Goal: Task Accomplishment & Management: Manage account settings

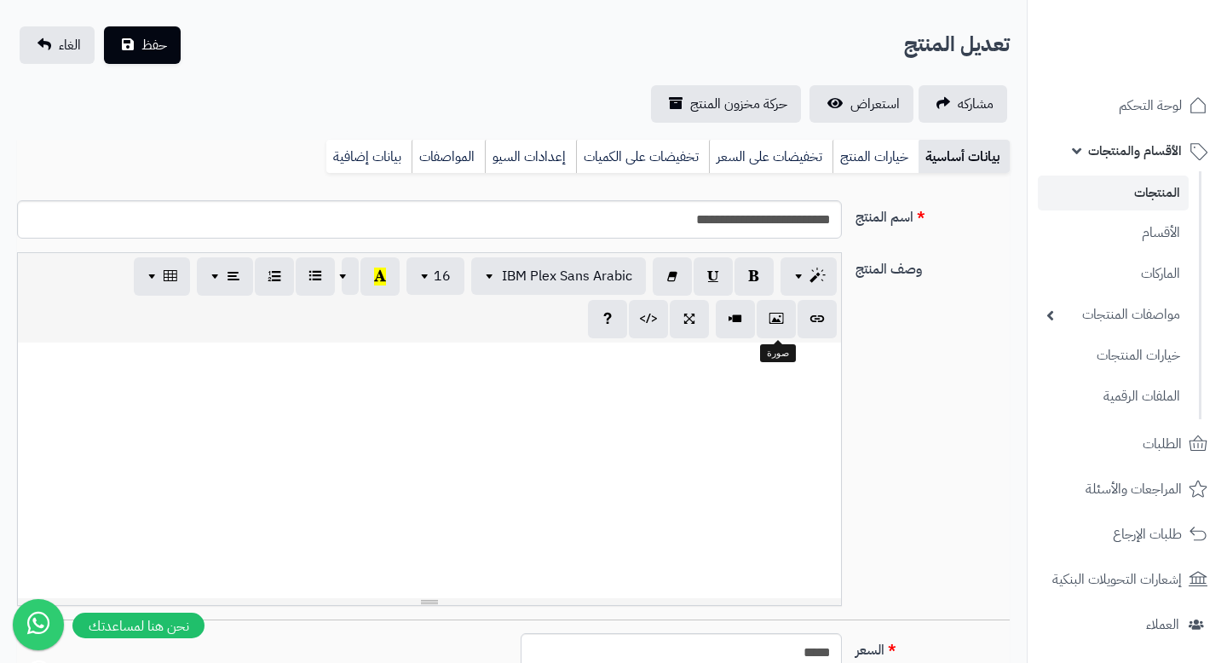
scroll to position [77, 0]
click at [820, 217] on input "**********" at bounding box center [429, 219] width 825 height 38
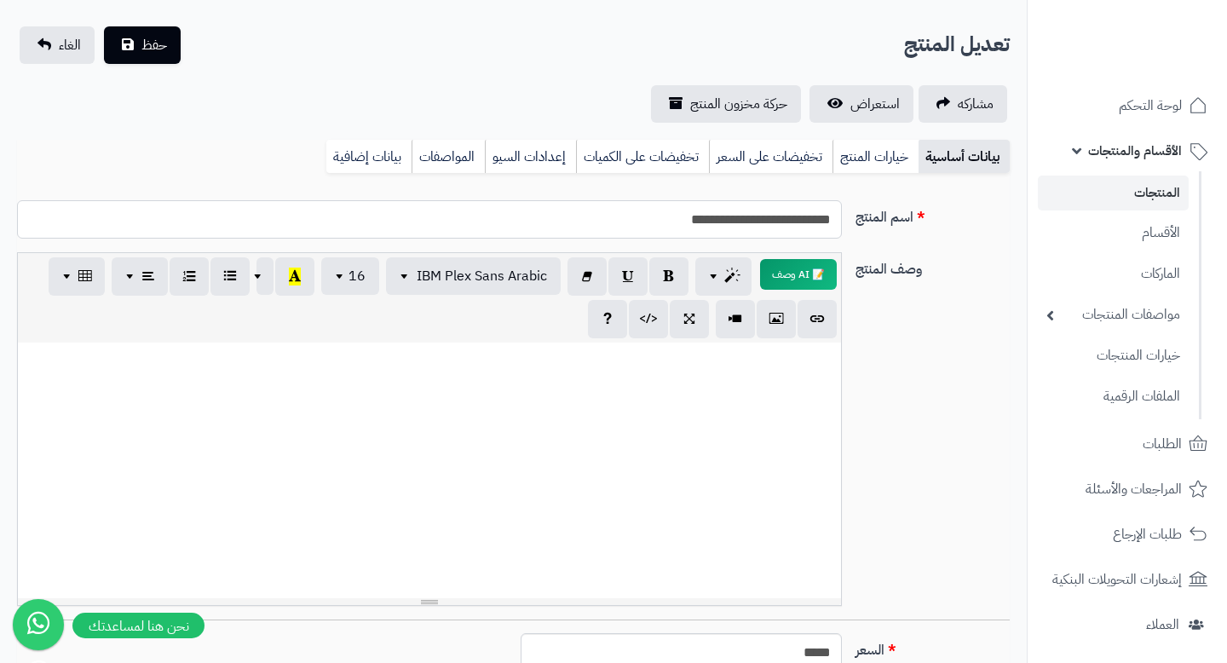
drag, startPoint x: 716, startPoint y: 222, endPoint x: 836, endPoint y: 223, distance: 120.1
click at [836, 223] on input "**********" at bounding box center [429, 219] width 825 height 38
type input "**********"
click at [1134, 177] on link "المنتجات" at bounding box center [1113, 193] width 151 height 35
click at [1134, 176] on link "المنتجات" at bounding box center [1113, 193] width 151 height 35
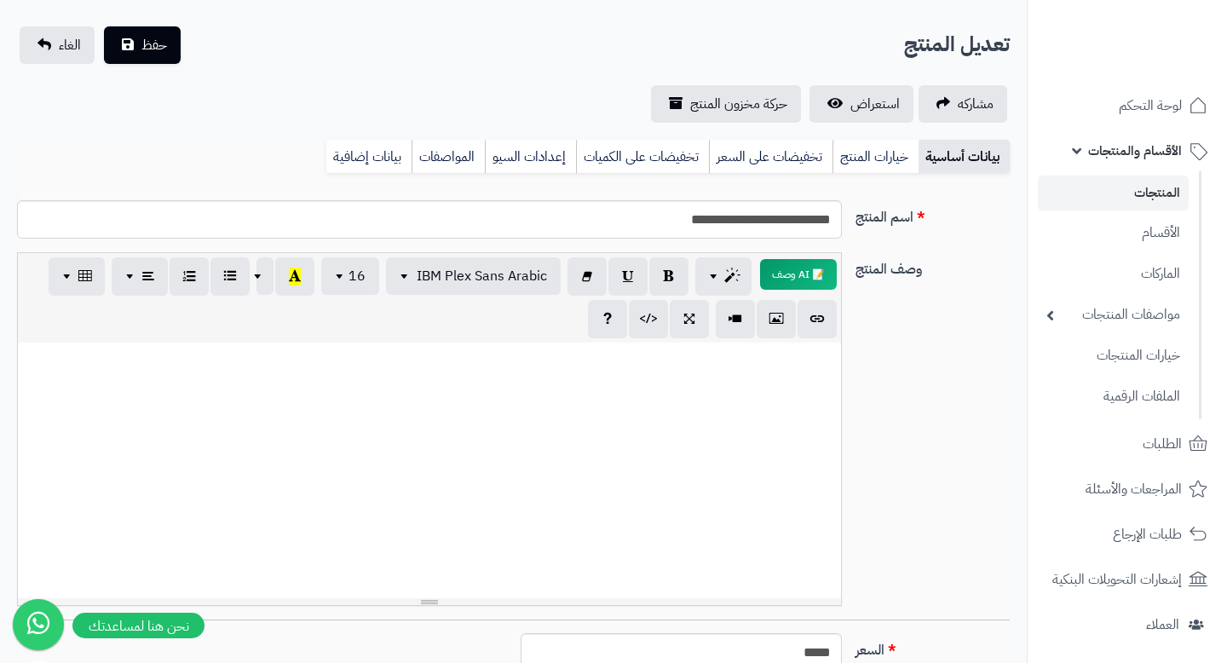
click at [1134, 180] on link "المنتجات" at bounding box center [1113, 193] width 151 height 35
click at [1143, 245] on link "الأقسام" at bounding box center [1113, 232] width 151 height 35
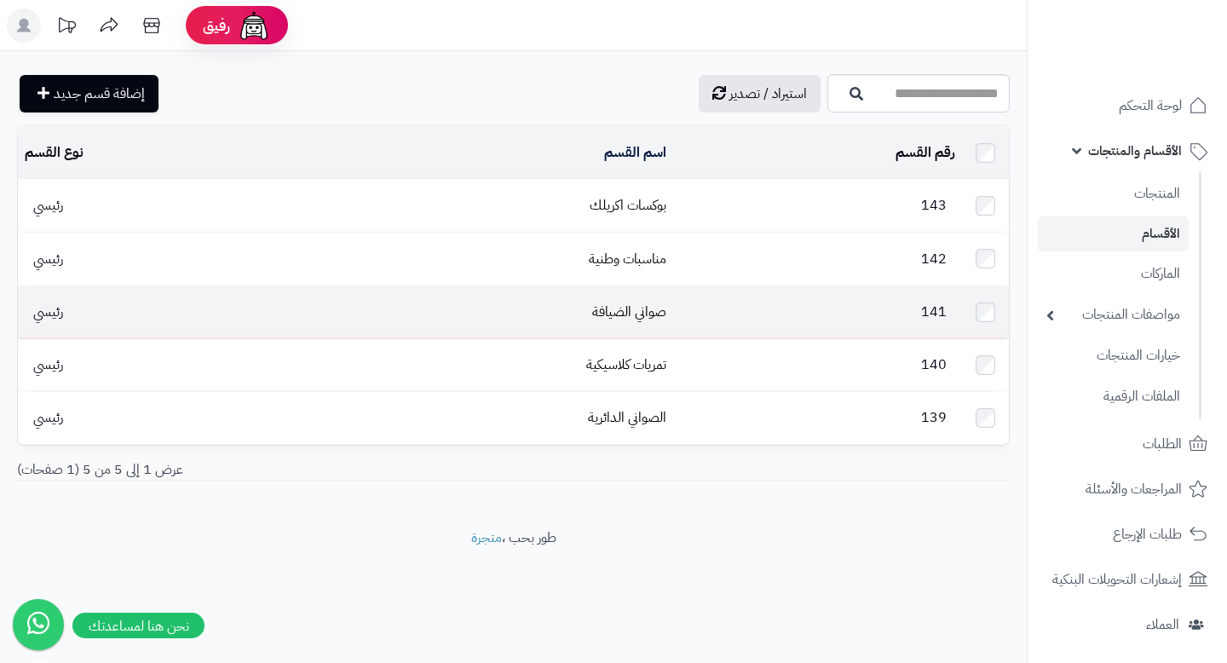
click at [699, 316] on td "141" at bounding box center [817, 312] width 289 height 52
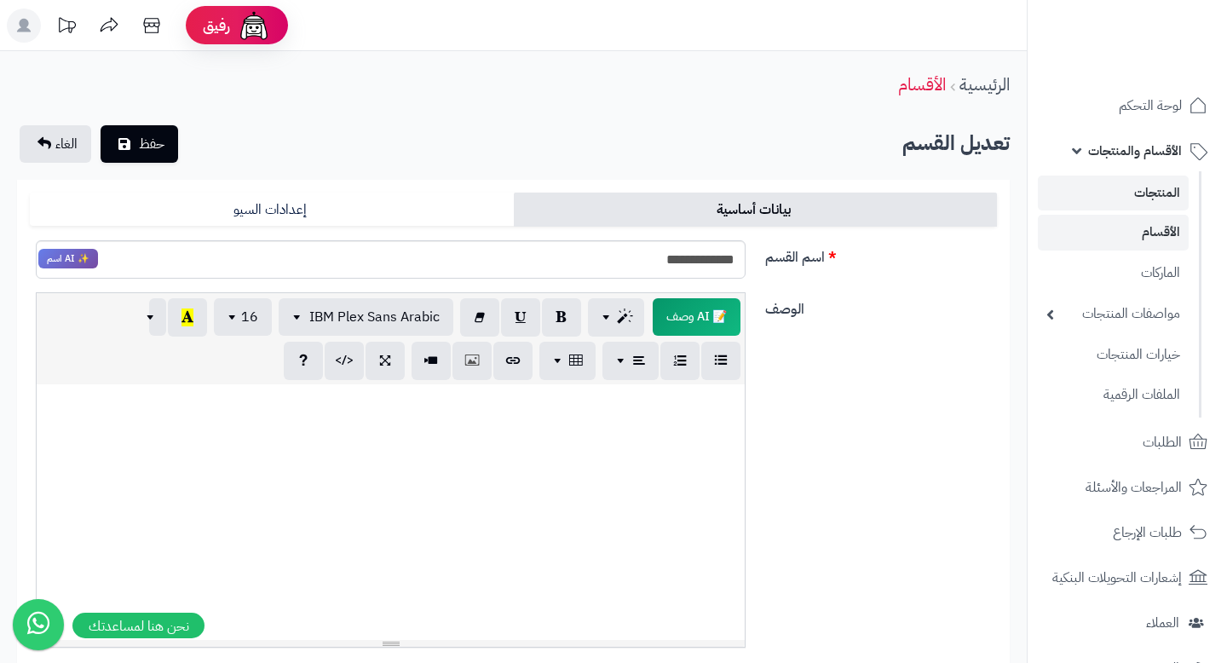
scroll to position [29, 0]
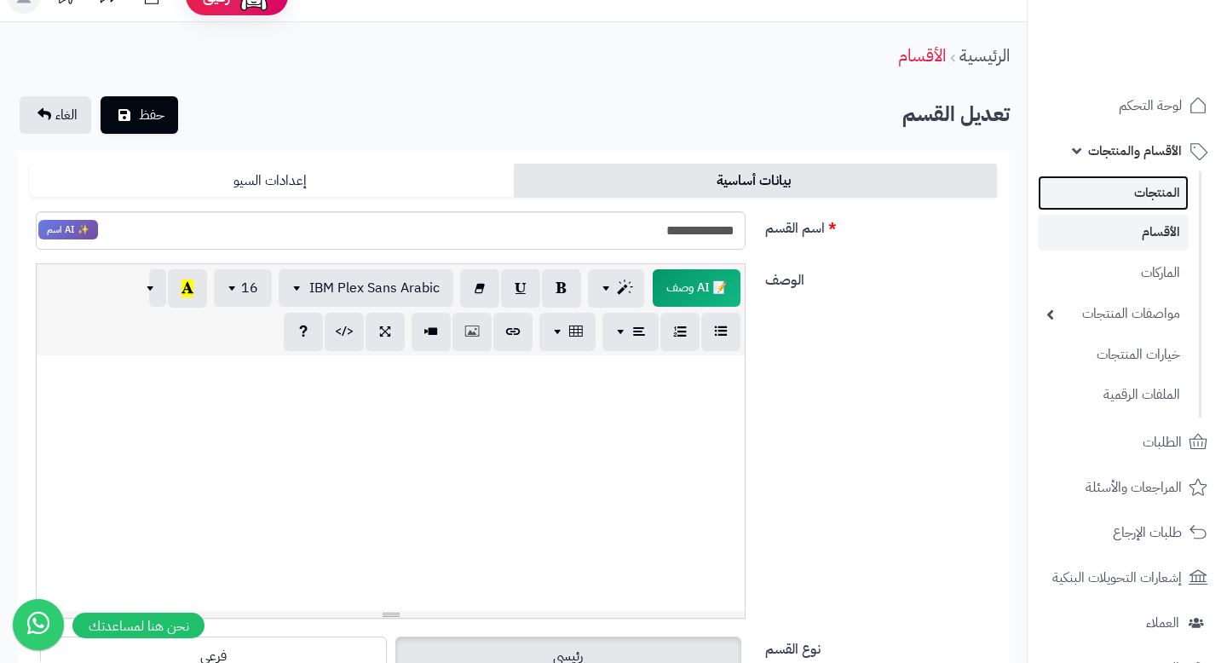
click at [1162, 194] on link "المنتجات" at bounding box center [1113, 193] width 151 height 35
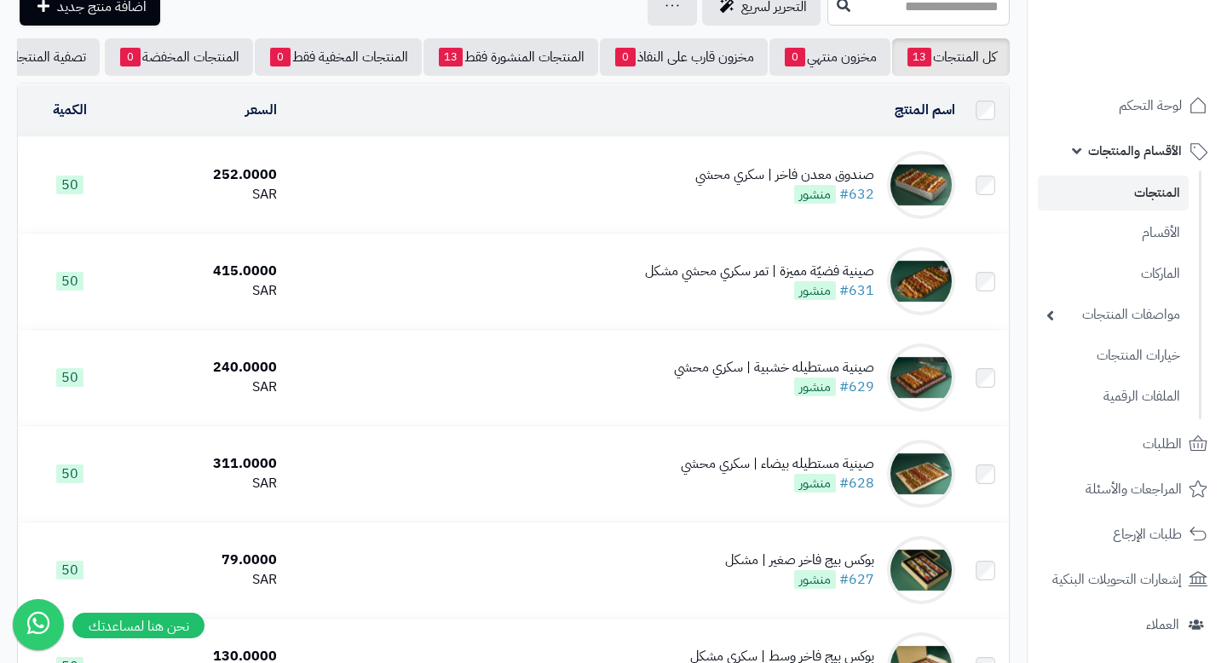
scroll to position [95, 0]
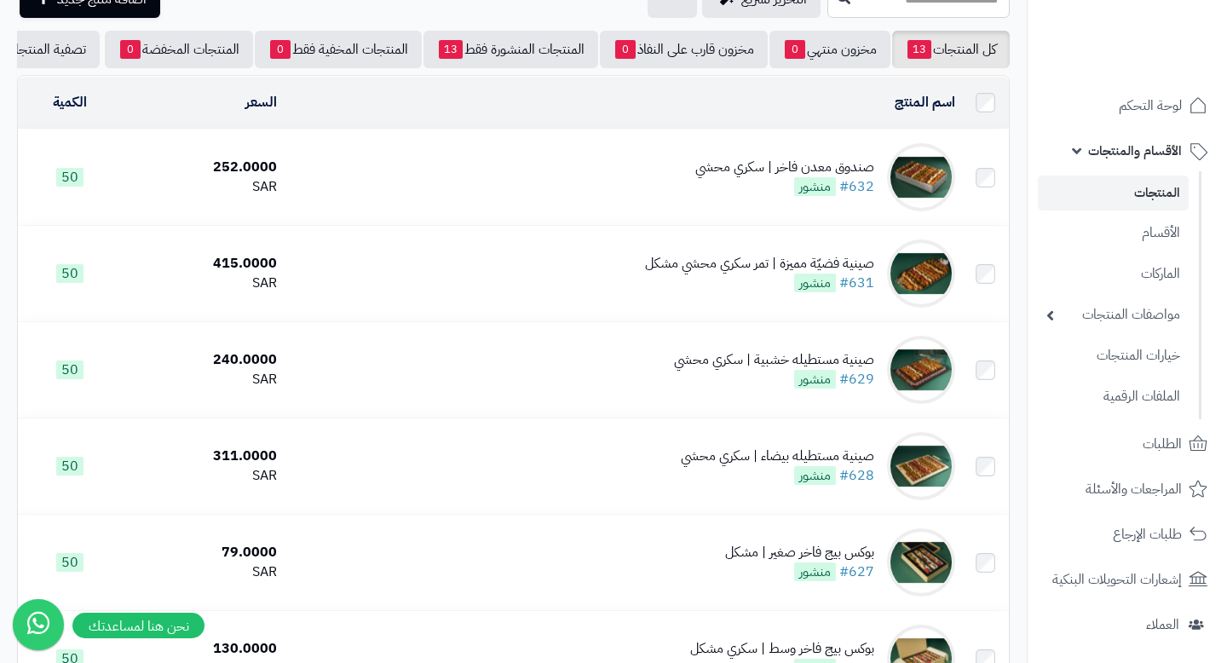
click at [831, 249] on td "صينية فضيّة مميزة | تمر سكري محشي مشكل #631 منشور" at bounding box center [623, 273] width 678 height 95
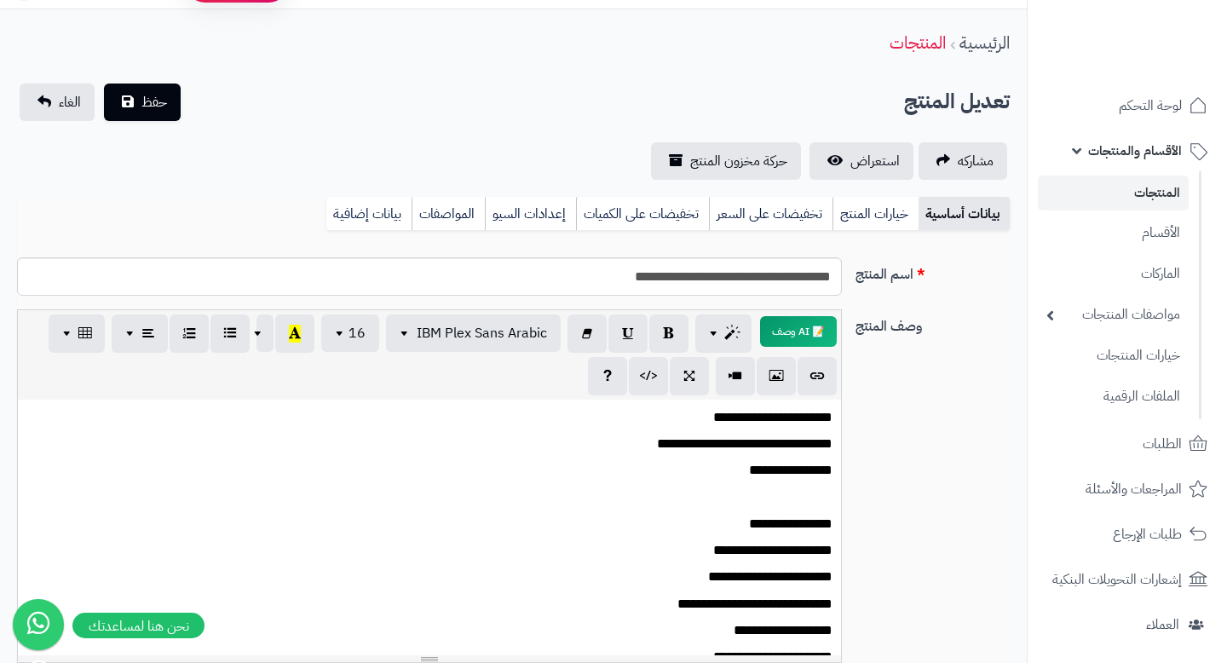
scroll to position [45, 0]
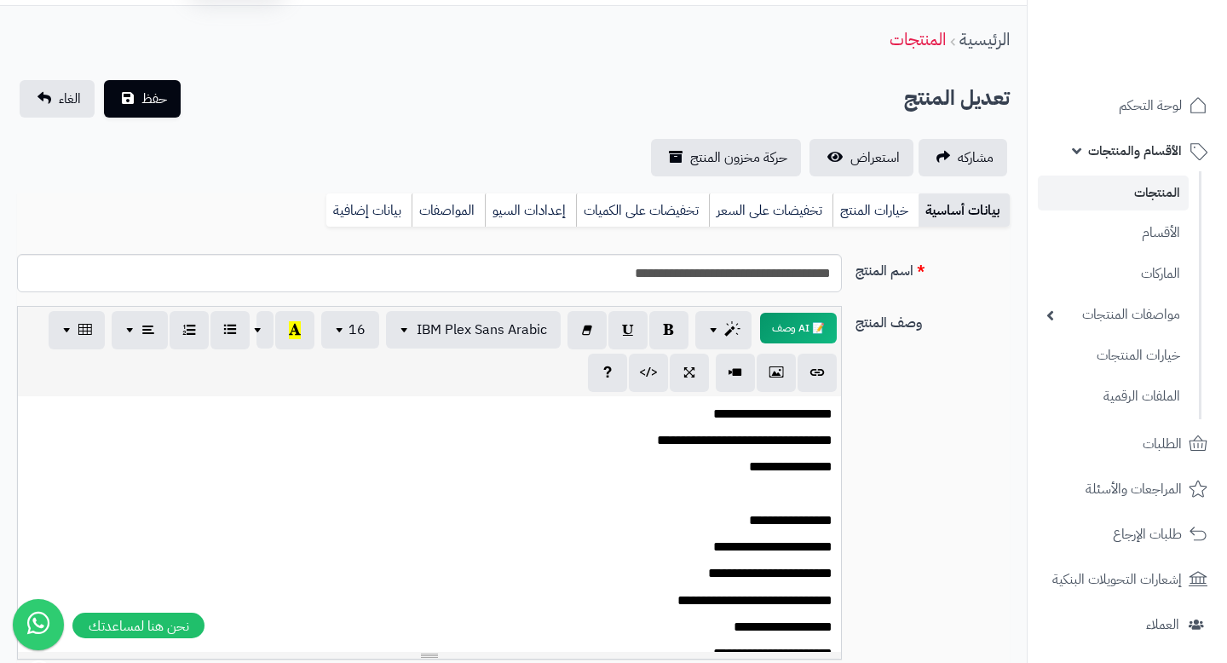
click at [1128, 195] on link "المنتجات" at bounding box center [1113, 193] width 151 height 35
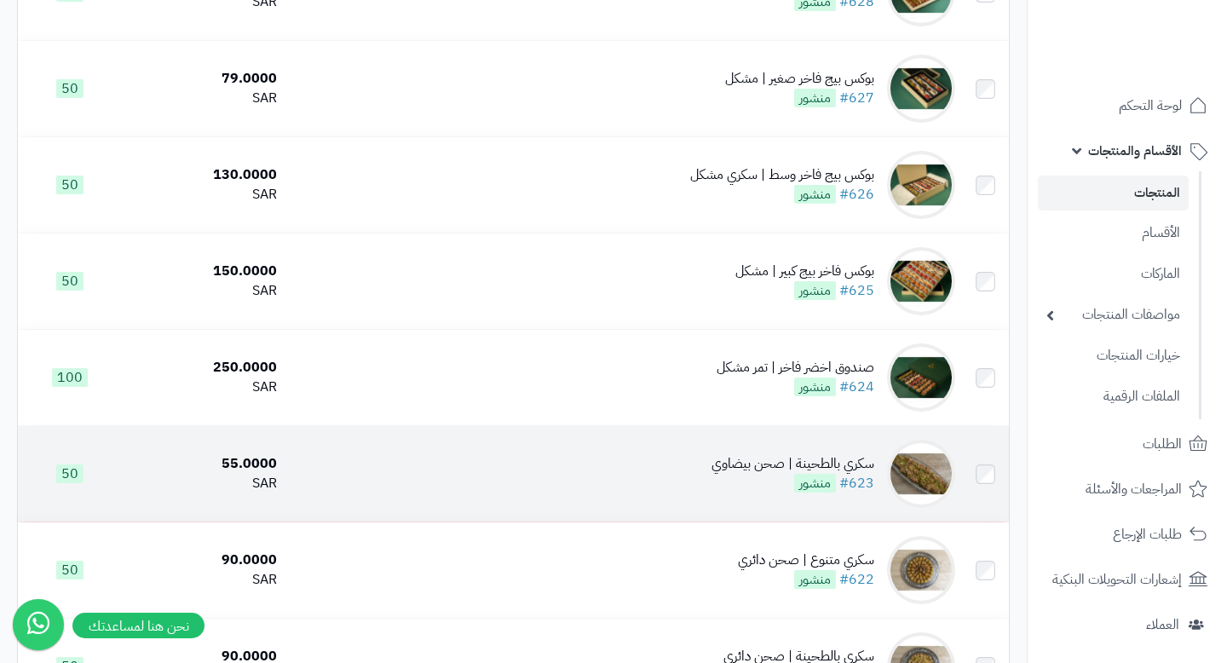
scroll to position [567, 0]
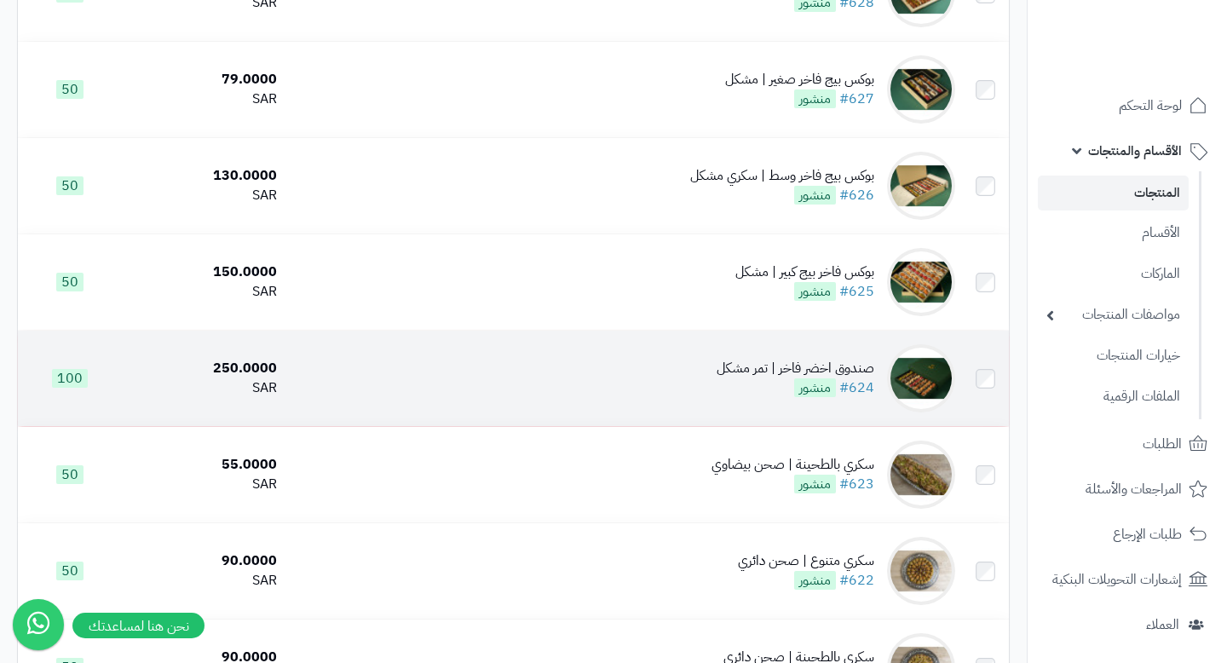
click at [704, 404] on td "صندوق اخضر فاخر | تمر مشكل #624 منشور" at bounding box center [623, 378] width 678 height 95
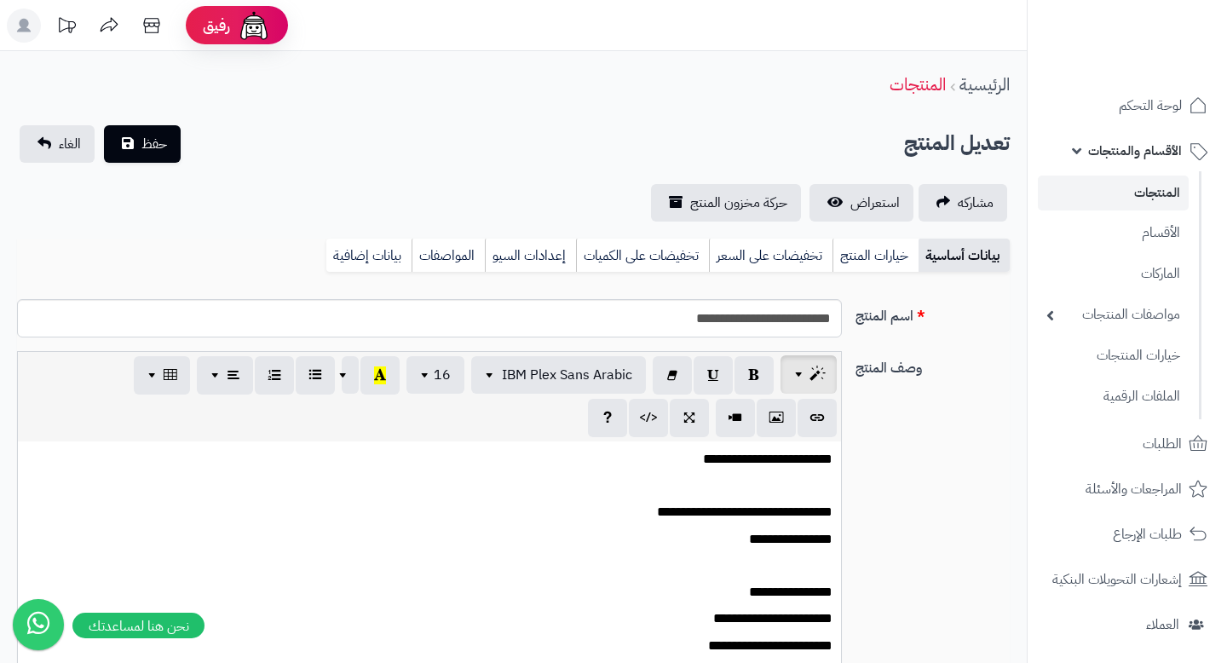
scroll to position [77, 0]
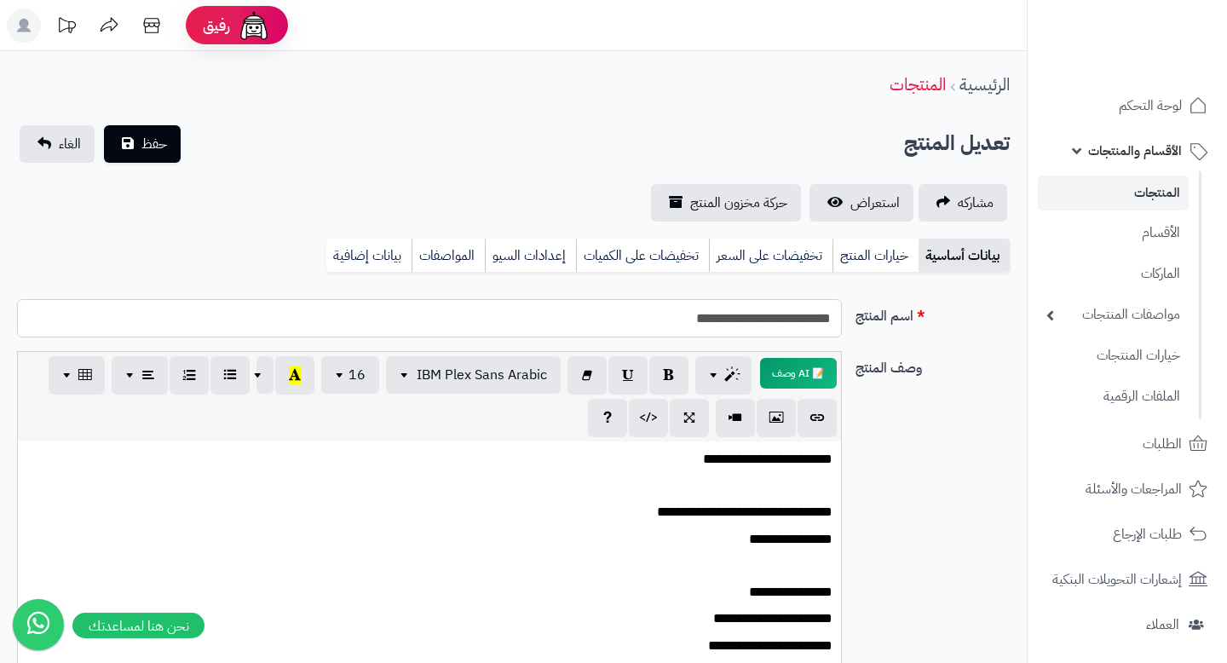
drag, startPoint x: 734, startPoint y: 315, endPoint x: 877, endPoint y: 315, distance: 142.3
click at [877, 315] on div "**********" at bounding box center [513, 325] width 1006 height 52
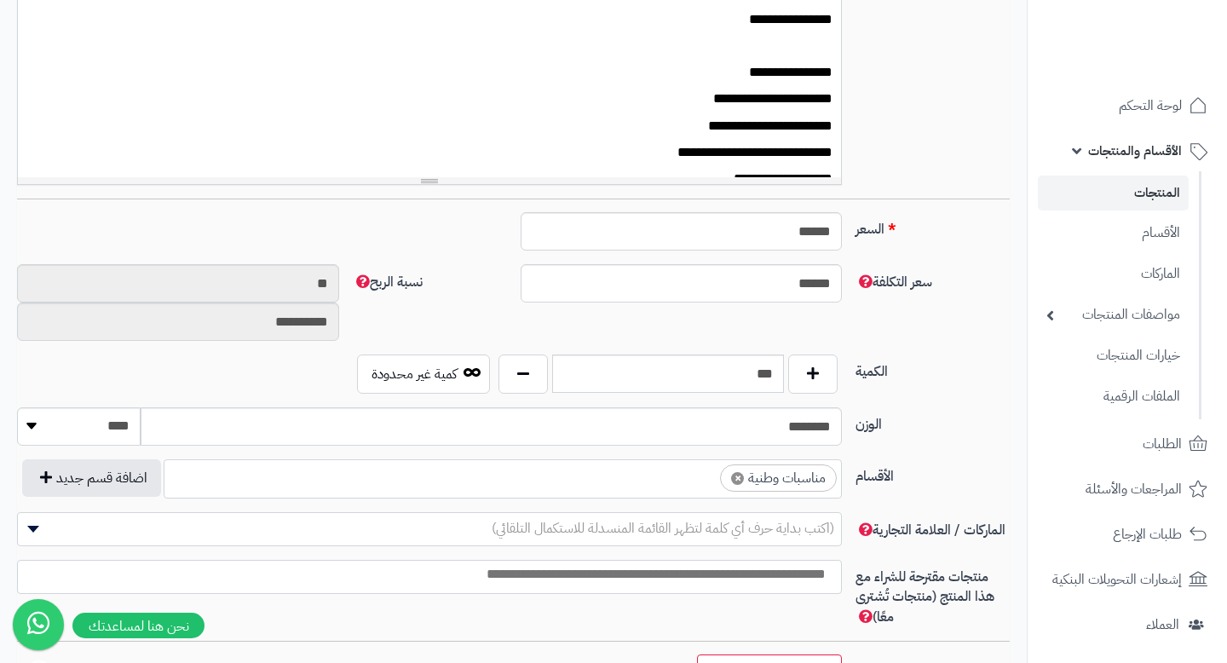
scroll to position [0, 0]
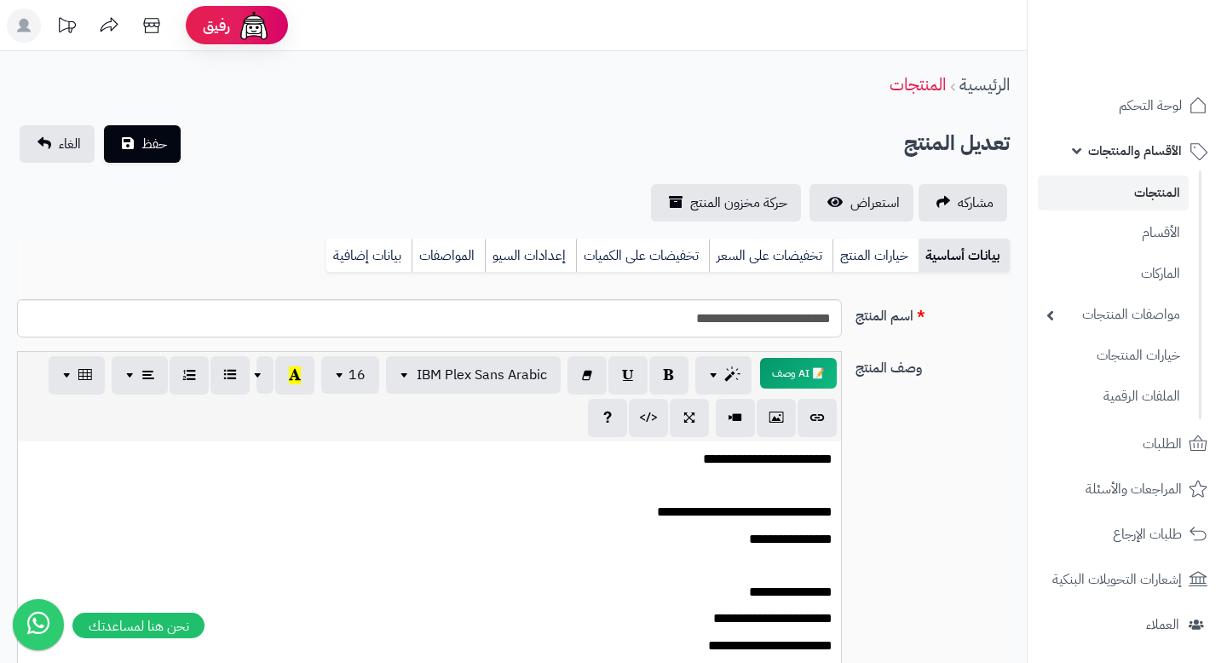
click at [1131, 199] on link "المنتجات" at bounding box center [1113, 193] width 151 height 35
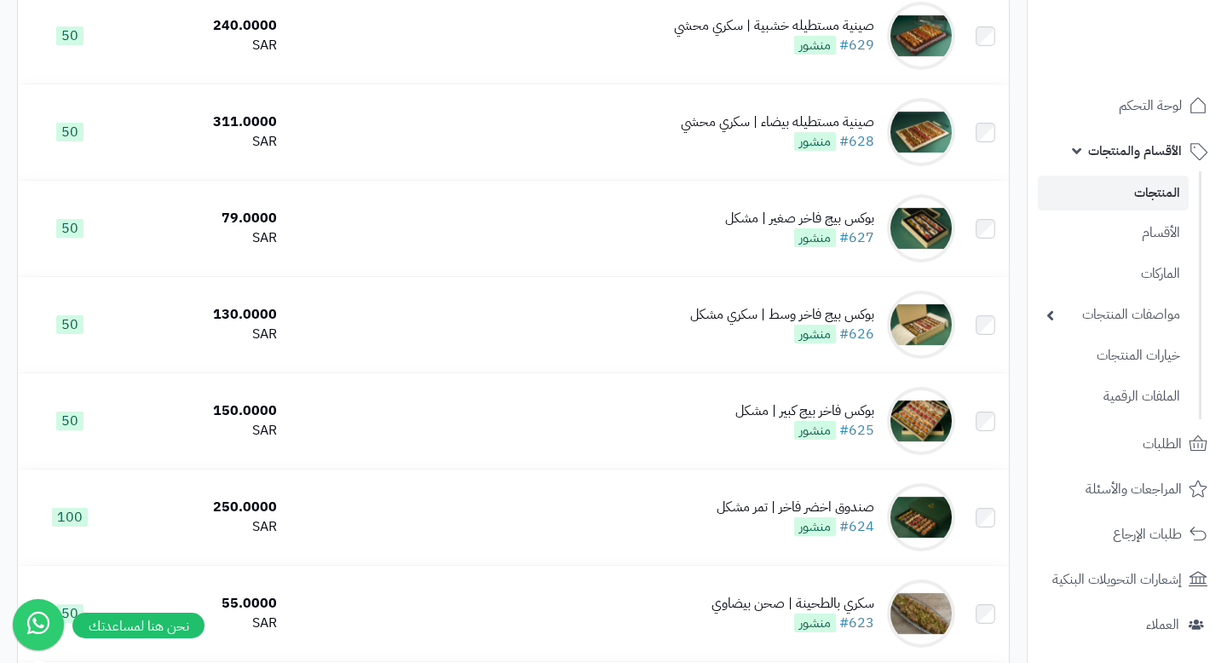
scroll to position [496, 0]
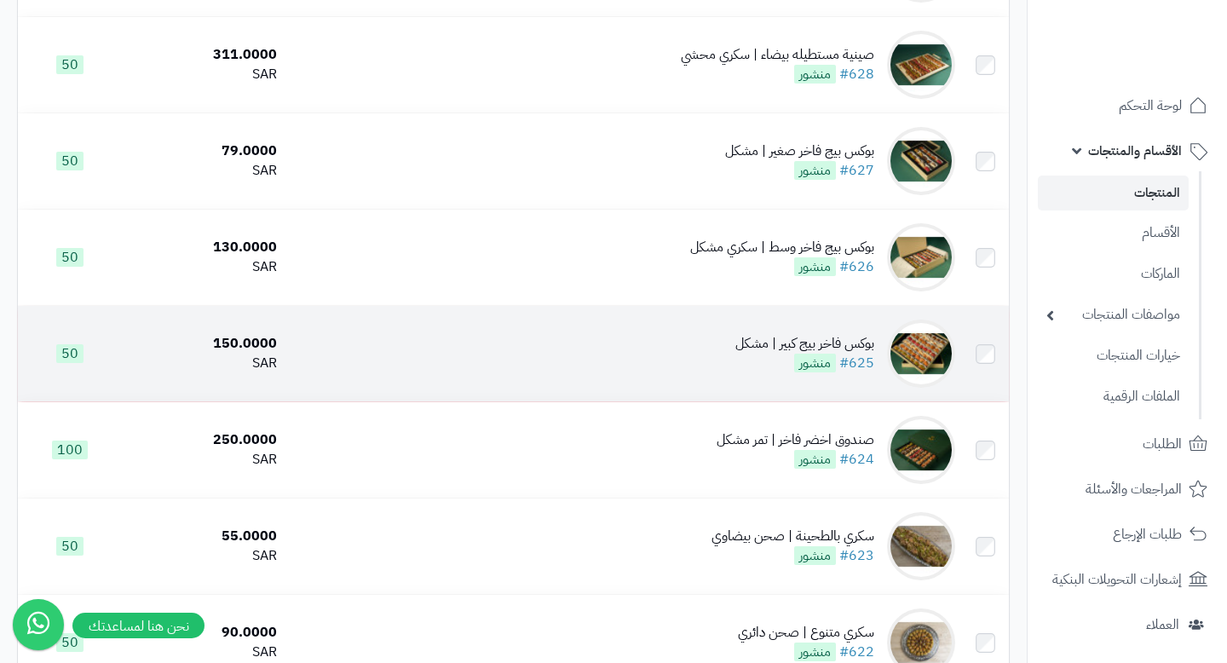
click at [713, 357] on td "بوكس فاخر بيج كبير | مشكل #625 منشور" at bounding box center [623, 353] width 678 height 95
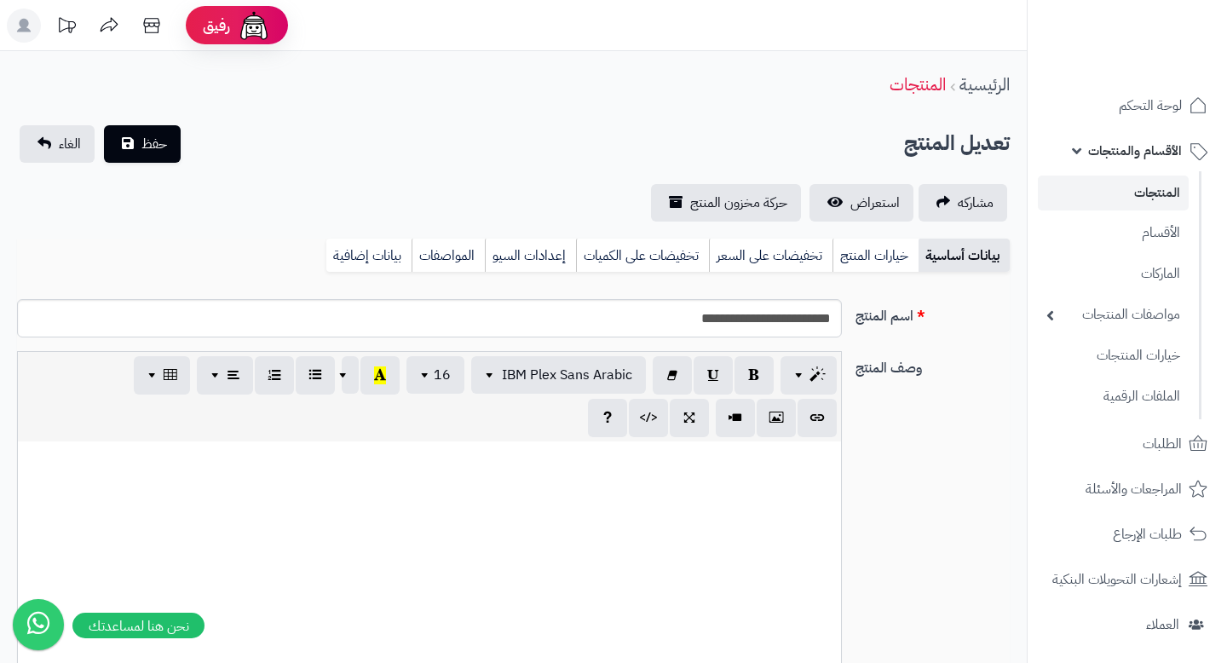
scroll to position [77, 0]
drag, startPoint x: 735, startPoint y: 318, endPoint x: 902, endPoint y: 318, distance: 167.0
click at [902, 318] on div "**********" at bounding box center [513, 325] width 1006 height 52
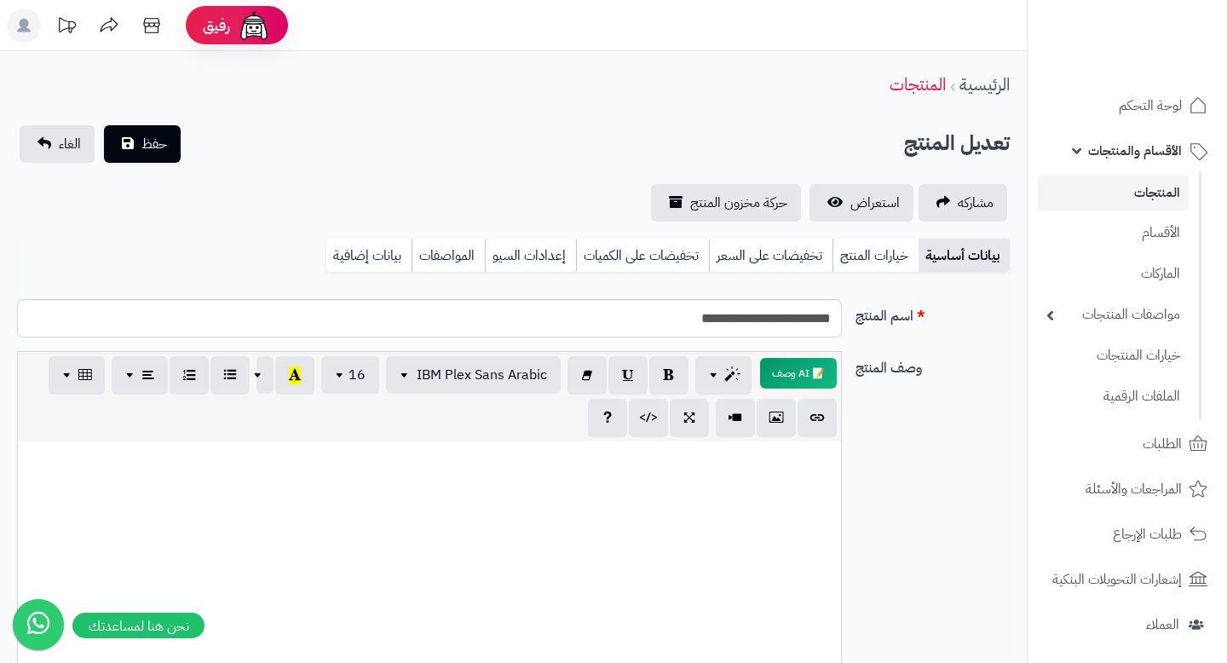
click at [1154, 184] on link "المنتجات" at bounding box center [1113, 193] width 151 height 35
